Goal: Task Accomplishment & Management: Use online tool/utility

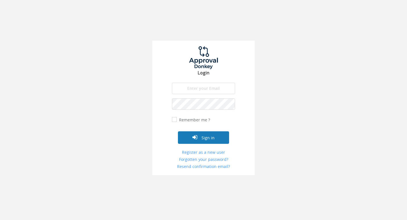
type input "[EMAIL_ADDRESS][DOMAIN_NAME]"
click at [207, 135] on button "Sign in" at bounding box center [203, 137] width 51 height 13
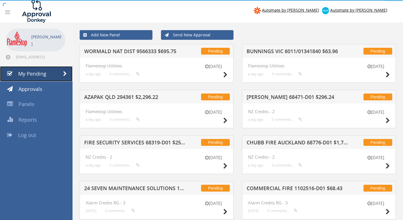
click at [33, 73] on span "My Pending" at bounding box center [32, 73] width 28 height 7
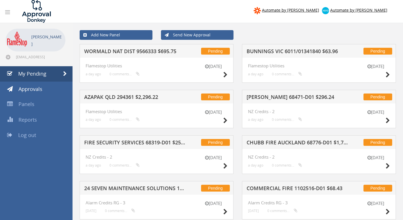
click at [131, 51] on h5 "WORMALD NAT DIST 9566333 $695.75" at bounding box center [134, 52] width 101 height 7
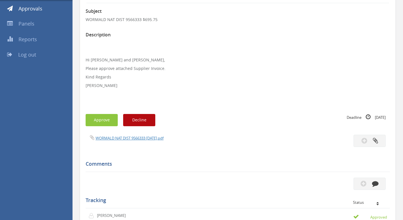
scroll to position [114, 0]
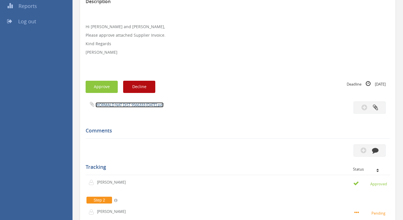
click at [130, 104] on link "WORMALD NAT DIST 9566333 24.09.25.pdf" at bounding box center [129, 104] width 68 height 5
click at [97, 82] on button "Approve" at bounding box center [102, 87] width 32 height 12
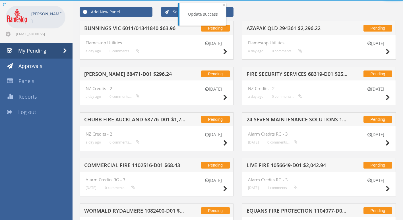
scroll to position [114, 0]
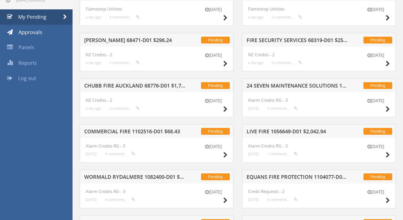
click at [145, 40] on h5 "ARGUS HAMILTON 68471-D01 $296.24" at bounding box center [134, 41] width 101 height 7
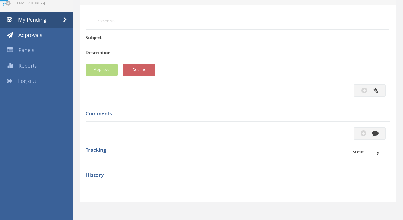
scroll to position [57, 0]
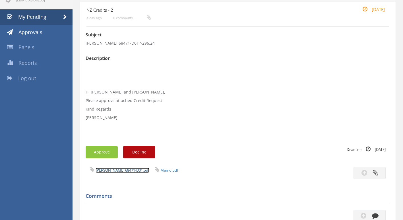
click at [117, 170] on link "ARGUS HAMILTON 68471-D01.pdf" at bounding box center [122, 170] width 54 height 5
click at [107, 149] on button "Approve" at bounding box center [102, 152] width 32 height 12
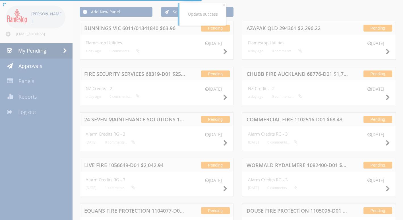
scroll to position [57, 0]
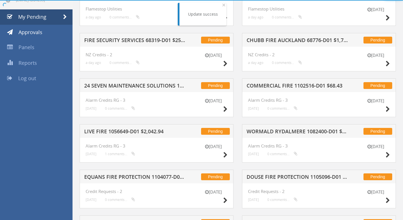
click at [139, 40] on h5 "FIRE SECURITY SERVICES 68319-D01 $252.47" at bounding box center [134, 41] width 101 height 7
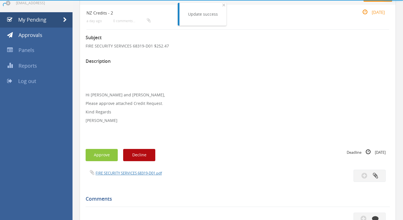
scroll to position [57, 0]
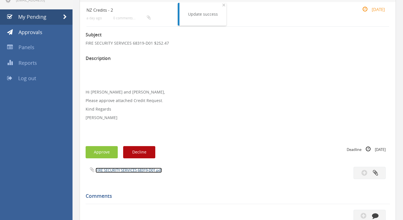
click at [125, 171] on link "FIRE SECURITY SERVICES 68319-D01.pdf" at bounding box center [128, 170] width 66 height 5
click at [106, 153] on button "Approve" at bounding box center [102, 152] width 32 height 12
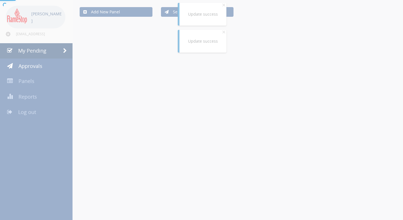
scroll to position [57, 0]
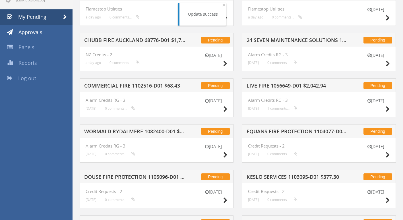
click at [134, 85] on h5 "COMMERCIAL FIRE 1102516-D01 $68.43" at bounding box center [134, 86] width 101 height 7
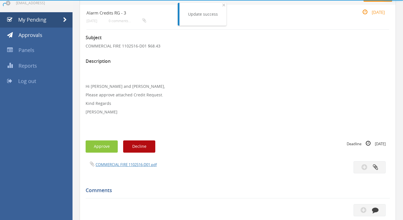
scroll to position [57, 0]
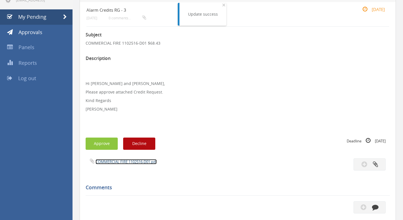
click at [117, 162] on link "COMMERCIAL FIRE 1102516-D01.pdf" at bounding box center [125, 161] width 61 height 5
click at [104, 144] on button "Approve" at bounding box center [102, 144] width 32 height 12
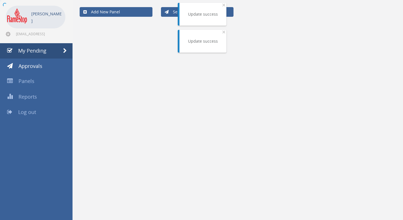
scroll to position [23, 0]
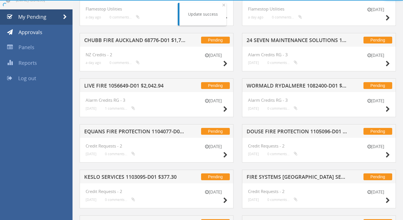
click at [128, 40] on h5 "CHUBB FIRE AUCKLAND 68776-D01 $1,713.59" at bounding box center [134, 41] width 101 height 7
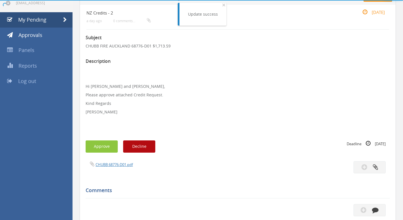
scroll to position [57, 0]
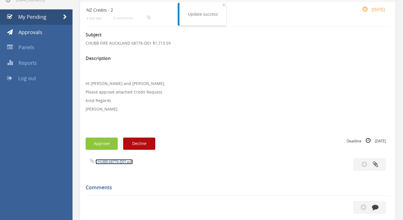
click at [108, 163] on link "CHUBB 68776-D01.pdf" at bounding box center [113, 161] width 37 height 5
click at [108, 138] on button "Approve" at bounding box center [102, 144] width 32 height 12
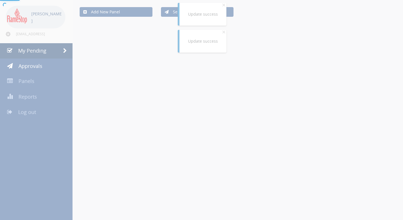
scroll to position [57, 0]
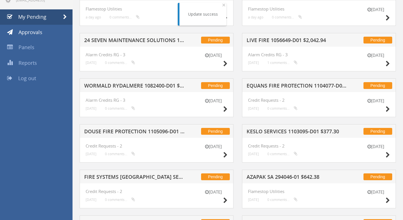
click at [276, 87] on h5 "EQUANS FIRE PROTECTION 1104077-D01 $2,262.15" at bounding box center [296, 86] width 101 height 7
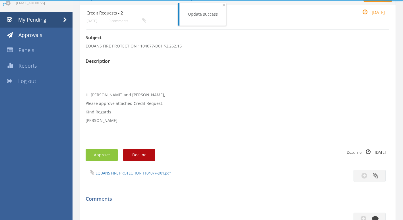
scroll to position [57, 0]
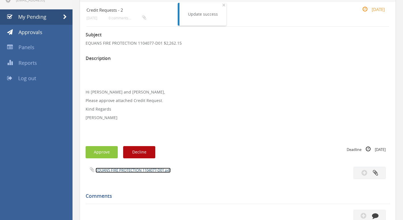
click at [123, 170] on link "EQUANS FIRE PROTECTION 1104077-D01.pdf" at bounding box center [132, 170] width 75 height 5
click at [103, 152] on button "Approve" at bounding box center [102, 152] width 32 height 12
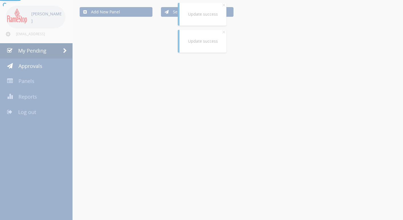
scroll to position [57, 0]
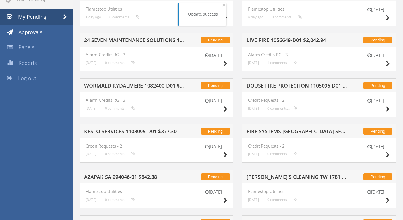
click at [277, 83] on h5 "DOUSE FIRE PROTECTION 1105096-D01 $594.00" at bounding box center [296, 86] width 101 height 7
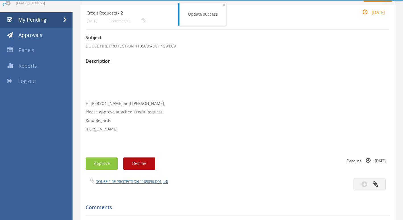
scroll to position [57, 0]
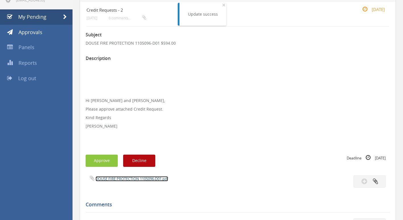
click at [105, 177] on link "DOUSE FIRE PROTECTION 1105096-D01.pdf" at bounding box center [131, 178] width 72 height 5
click at [95, 163] on button "Approve" at bounding box center [102, 161] width 32 height 12
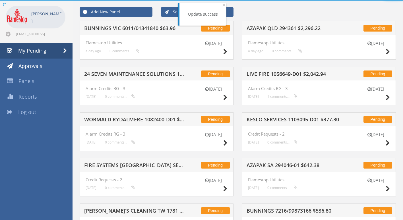
scroll to position [57, 0]
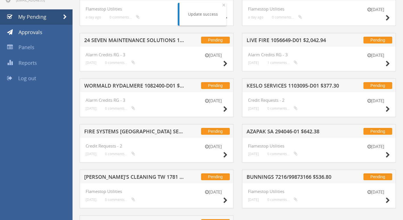
click at [268, 131] on h5 "AZAPAK SA 294046-01 $642.38" at bounding box center [296, 132] width 101 height 7
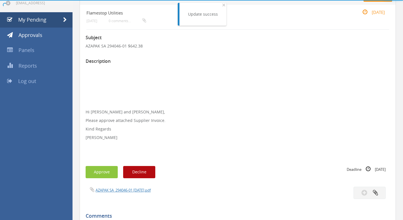
scroll to position [57, 0]
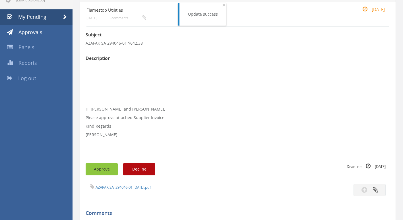
click at [110, 168] on button "Approve" at bounding box center [102, 169] width 32 height 12
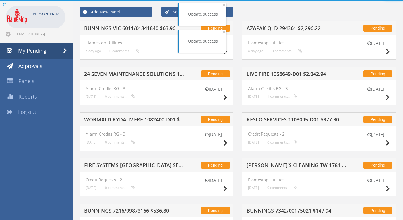
scroll to position [57, 0]
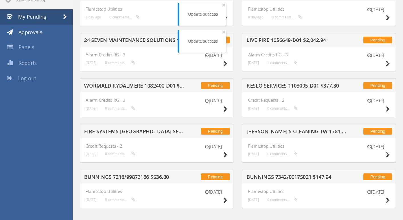
click at [266, 83] on div "Pending KESLO SERVICES 1103095-D01 $377.30" at bounding box center [319, 85] width 154 height 14
click at [266, 86] on h5 "KESLO SERVICES 1103095-D01 $377.30" at bounding box center [296, 86] width 101 height 7
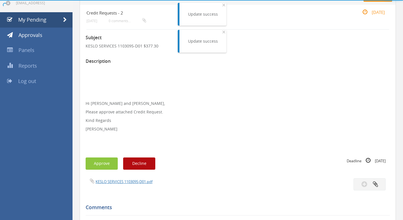
scroll to position [57, 0]
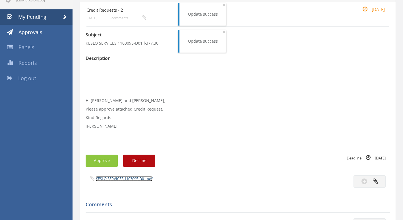
click at [108, 180] on link "KESLO SERVICES 1103095-D01.pdf" at bounding box center [123, 178] width 57 height 5
click at [113, 155] on button "Approve" at bounding box center [102, 161] width 32 height 12
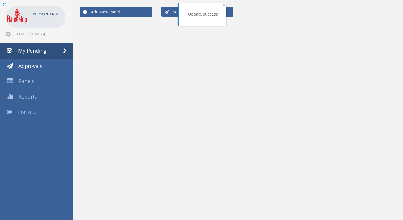
scroll to position [57, 0]
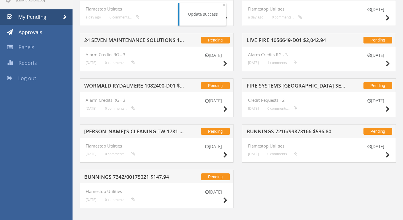
click at [278, 131] on h5 "BUNNINGS 7216/99873166 $536.80" at bounding box center [296, 132] width 101 height 7
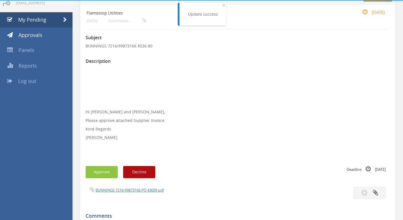
scroll to position [57, 0]
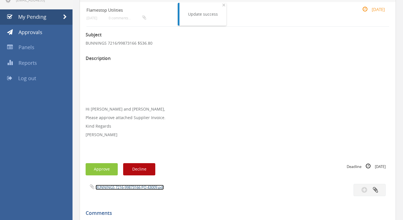
click at [120, 186] on link "BUNNINGS 7216-99873166 PO 43009.pdf" at bounding box center [129, 187] width 68 height 5
click at [103, 170] on button "Approve" at bounding box center [102, 169] width 32 height 12
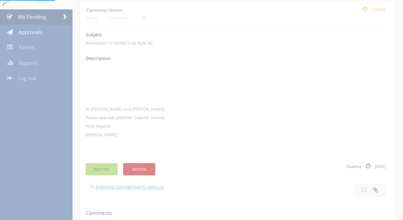
scroll to position [23, 0]
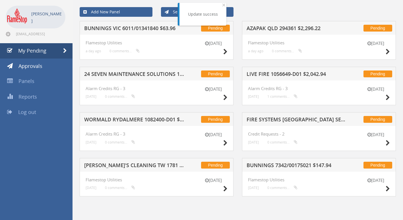
click at [259, 121] on h5 "FIRE SYSTEMS AUSTRALIA SEQ 1093030-D01 $145.93" at bounding box center [296, 120] width 101 height 7
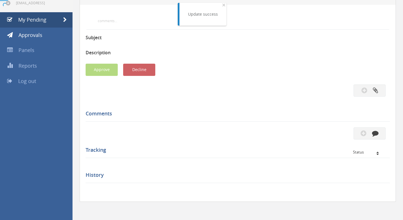
scroll to position [57, 0]
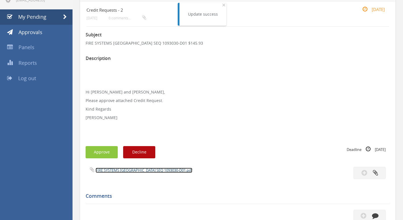
click at [126, 171] on link "FIRE SYSTEMS AUSTRALIA SEQ 1093030-D01.pdf" at bounding box center [143, 170] width 97 height 5
click at [104, 151] on button "Approve" at bounding box center [102, 152] width 32 height 12
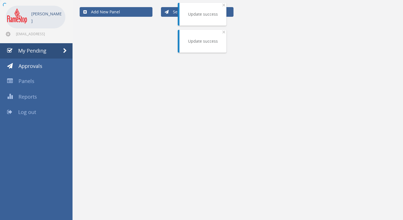
scroll to position [23, 0]
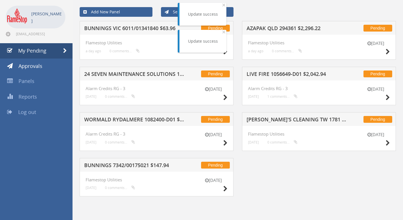
click at [127, 72] on h5 "24 SEVEN MAINTENANCE SOLUTIONS 1095989-D01 $570.24" at bounding box center [134, 74] width 101 height 7
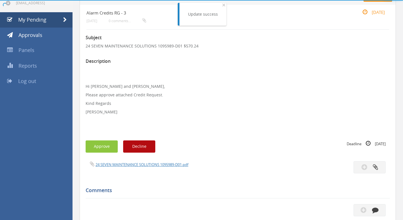
scroll to position [57, 0]
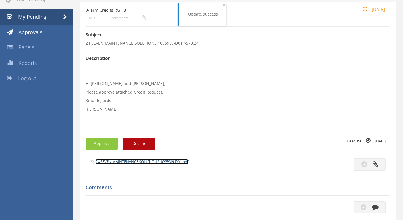
click at [115, 162] on link "24 SEVEN MAINTENANCE SOLUTIONS 1095989-D01.pdf" at bounding box center [141, 161] width 93 height 5
click at [96, 140] on button "Approve" at bounding box center [102, 144] width 32 height 12
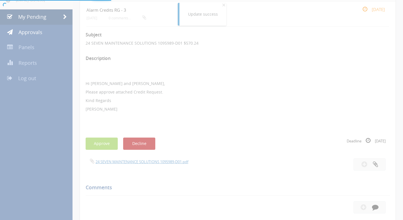
scroll to position [23, 0]
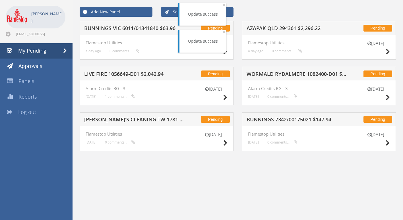
click at [130, 77] on h5 "LIVE FIRE 1056649-D01 $2,042.94" at bounding box center [134, 74] width 101 height 7
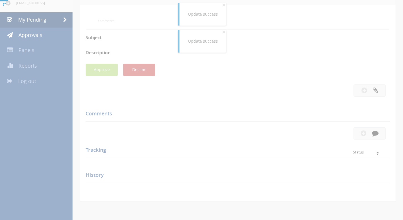
scroll to position [57, 0]
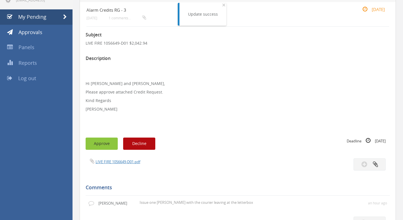
click at [109, 146] on button "Approve" at bounding box center [102, 144] width 32 height 12
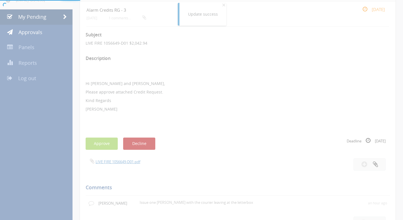
scroll to position [23, 0]
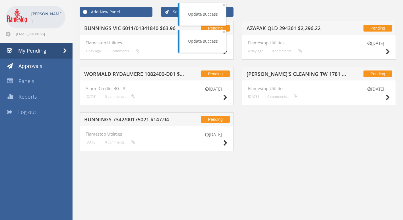
click at [276, 30] on h5 "AZAPAK QLD 294361 $2,296.22" at bounding box center [296, 29] width 101 height 7
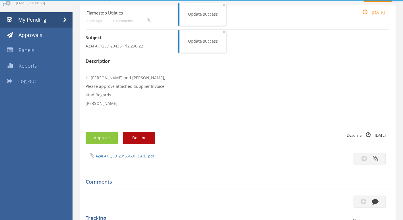
scroll to position [57, 0]
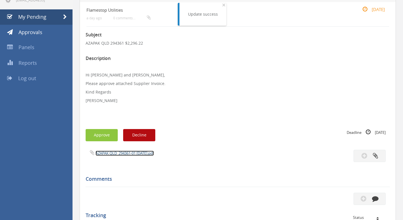
click at [127, 154] on link "AZAPAK QLD_294361-01 24.09.25.pdf" at bounding box center [124, 153] width 58 height 5
click at [101, 133] on button "Approve" at bounding box center [102, 135] width 32 height 12
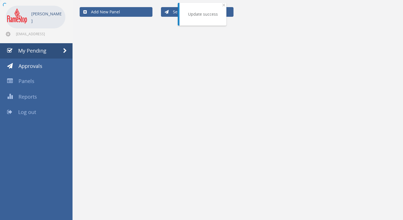
scroll to position [23, 0]
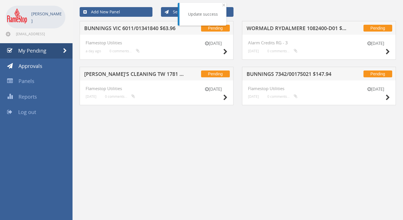
click at [137, 28] on h5 "BUNNINGS VIC 6011/01341840 $63.96" at bounding box center [134, 29] width 101 height 7
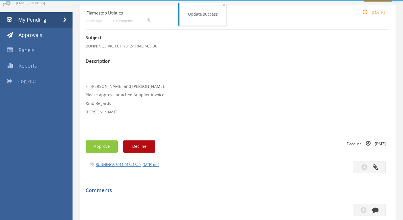
scroll to position [57, 0]
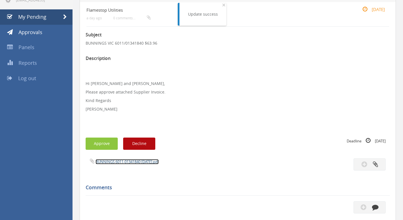
click at [119, 162] on link "BUNNINGS 6011-01341840 01.08.25.pdf" at bounding box center [126, 161] width 63 height 5
click at [102, 143] on button "Approve" at bounding box center [102, 144] width 32 height 12
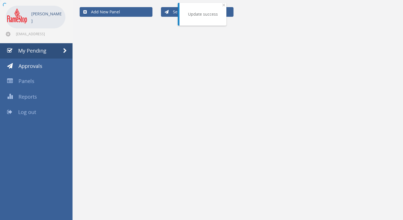
scroll to position [23, 0]
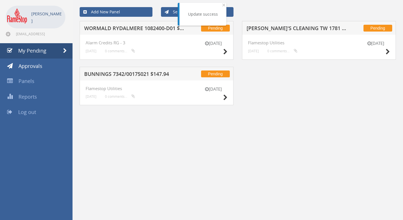
click at [138, 28] on h5 "WORMALD RYDALMERE 1082400-D01 $325.60" at bounding box center [134, 29] width 101 height 7
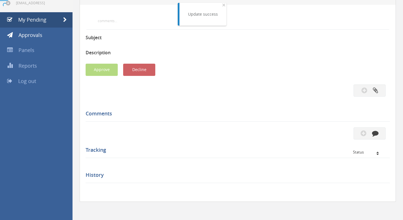
scroll to position [57, 0]
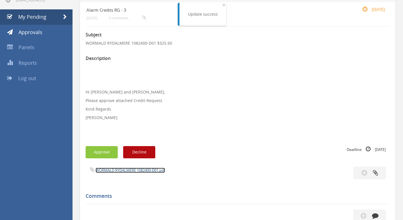
click at [115, 169] on link "WORMALD RYDALMERE 1082400-D01.pdf" at bounding box center [129, 170] width 69 height 5
click at [99, 151] on button "Approve" at bounding box center [102, 152] width 32 height 12
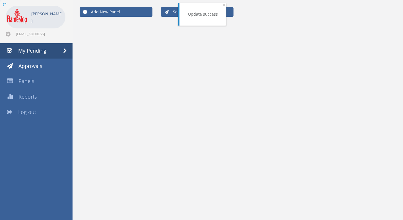
scroll to position [23, 0]
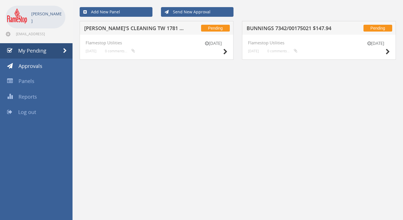
click at [167, 30] on h5 "BEN'S CLEANING TW 1781 $187.00" at bounding box center [134, 29] width 101 height 7
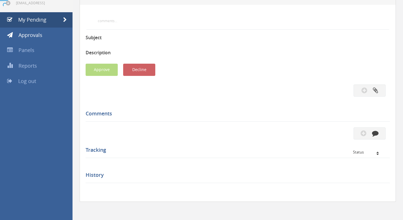
scroll to position [57, 0]
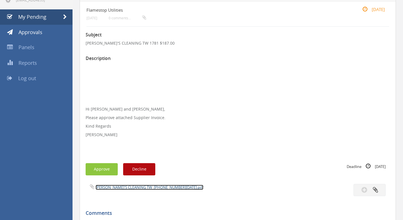
click at [126, 186] on link "BEN'S CLEANING TW_1781 22.09.25.pdf" at bounding box center [149, 187] width 108 height 5
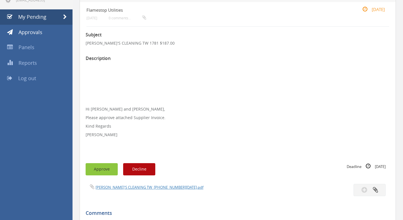
click at [105, 168] on button "Approve" at bounding box center [102, 169] width 32 height 12
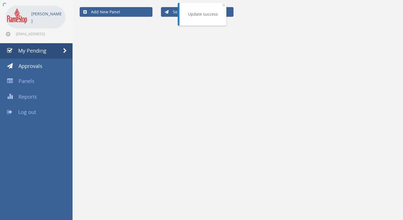
scroll to position [23, 0]
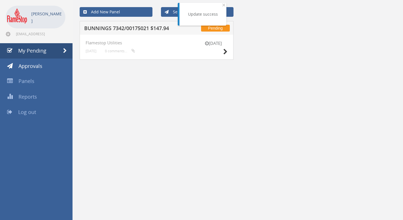
click at [103, 29] on h5 "BUNNINGS 7342/00175021 $147.94" at bounding box center [134, 29] width 101 height 7
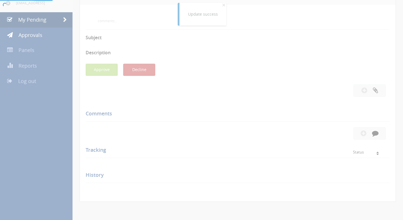
scroll to position [57, 0]
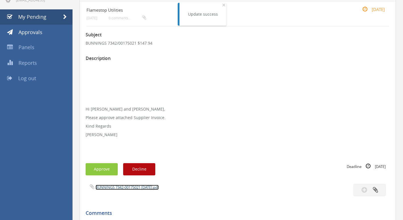
click at [120, 188] on link "BUNNINGS 7342-00175021 17.09.25.pdf" at bounding box center [126, 187] width 63 height 5
click at [121, 187] on link "BUNNINGS 7342-00175021 17.09.25.pdf" at bounding box center [126, 187] width 63 height 5
click at [98, 170] on button "Approve" at bounding box center [102, 169] width 32 height 12
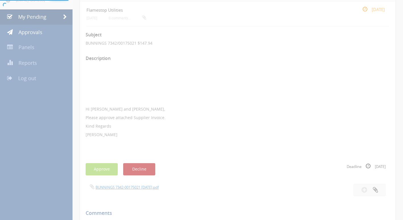
scroll to position [23, 0]
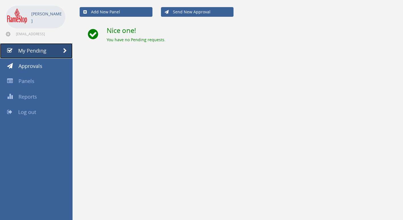
click at [34, 44] on link "My Pending" at bounding box center [36, 50] width 72 height 15
click at [34, 52] on span "My Pending" at bounding box center [32, 50] width 28 height 7
